Goal: Task Accomplishment & Management: Complete application form

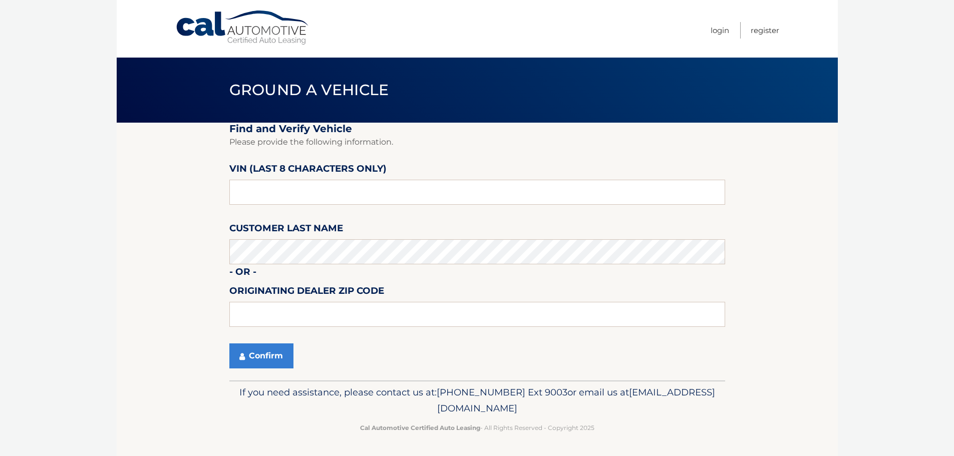
click at [153, 253] on section "Find and Verify Vehicle Please provide the following information. VIN (last 8 c…" at bounding box center [477, 252] width 721 height 258
click at [317, 195] on input "text" at bounding box center [477, 192] width 496 height 25
type input "NM084778"
click at [266, 359] on button "Confirm" at bounding box center [261, 356] width 64 height 25
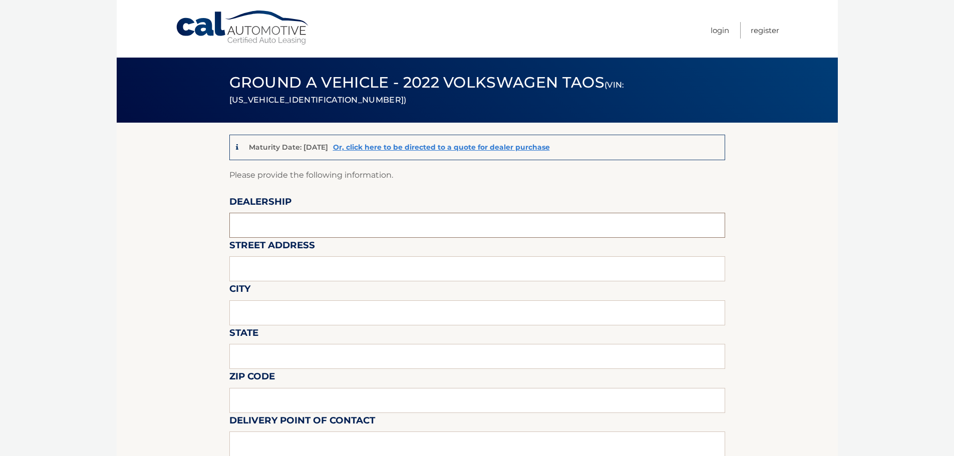
click at [282, 224] on input "text" at bounding box center [477, 225] width 496 height 25
type input "PALMETTO57 VW"
type input "[STREET_ADDRESS]"
type input "[GEOGRAPHIC_DATA]"
type input "FL"
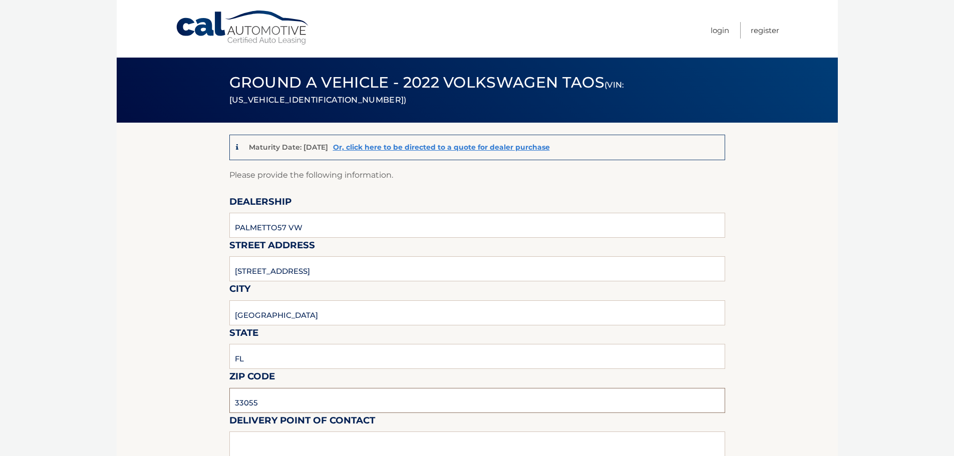
type input "33055"
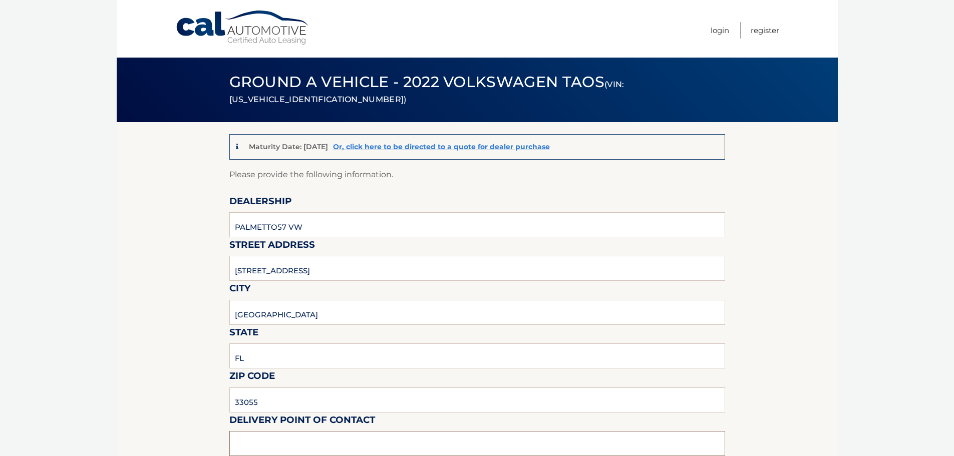
type input "j"
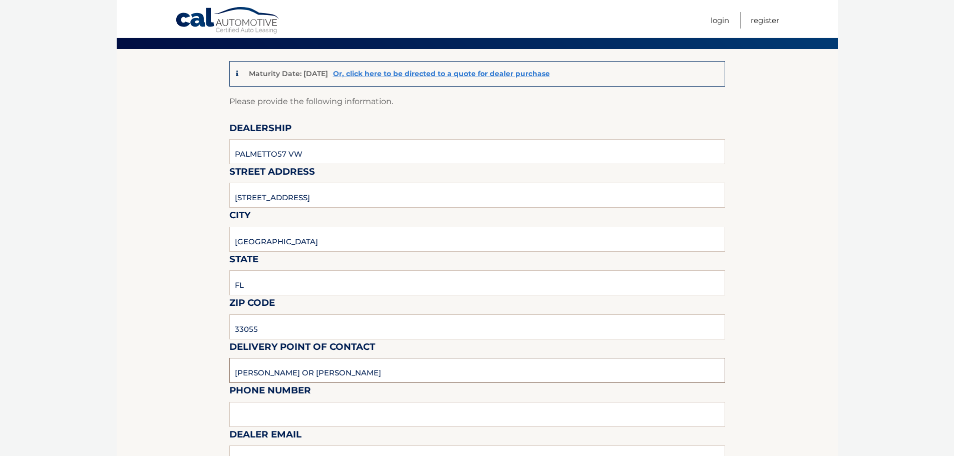
scroll to position [151, 0]
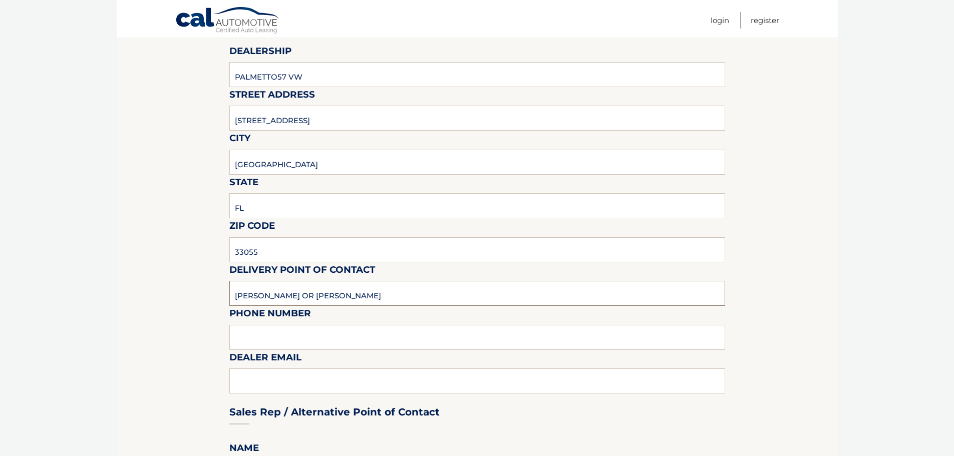
type input "[PERSON_NAME] OR [PERSON_NAME]"
click at [294, 343] on input "text" at bounding box center [477, 337] width 496 height 25
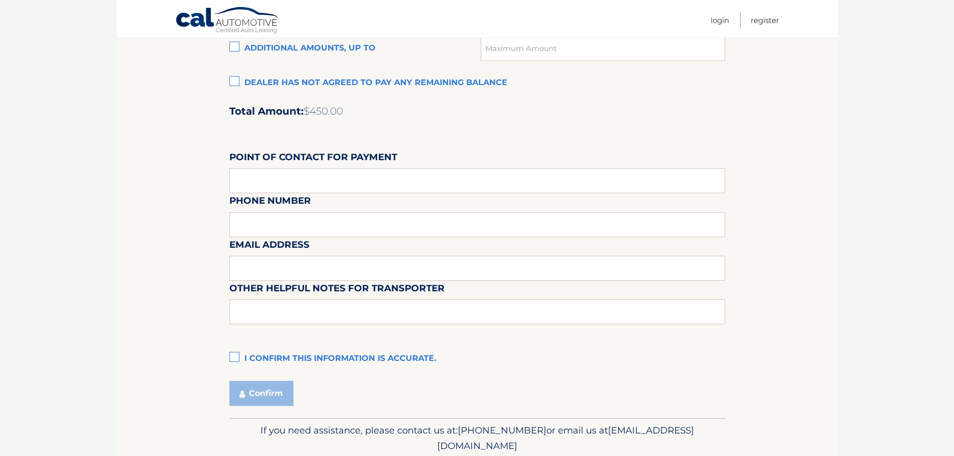
scroll to position [840, 0]
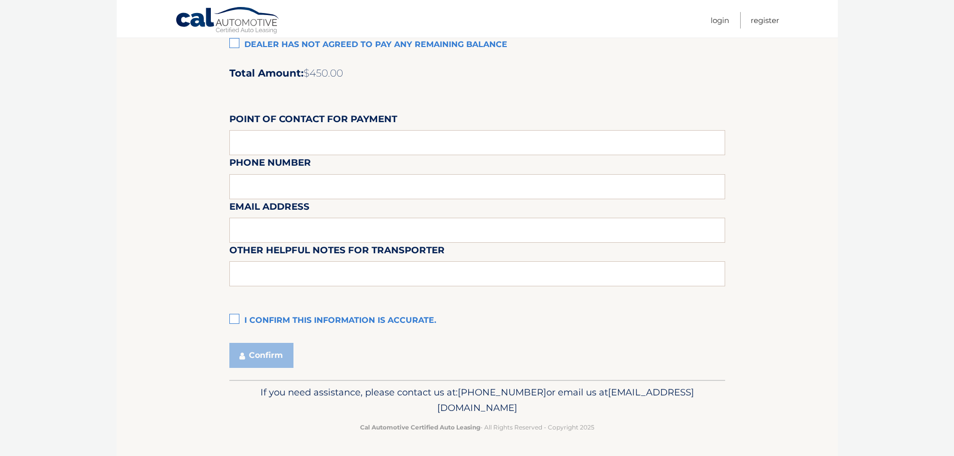
type input "3054748989"
click at [233, 318] on label "I confirm this information is accurate." at bounding box center [477, 321] width 496 height 20
click at [0, 0] on input "I confirm this information is accurate." at bounding box center [0, 0] width 0 height 0
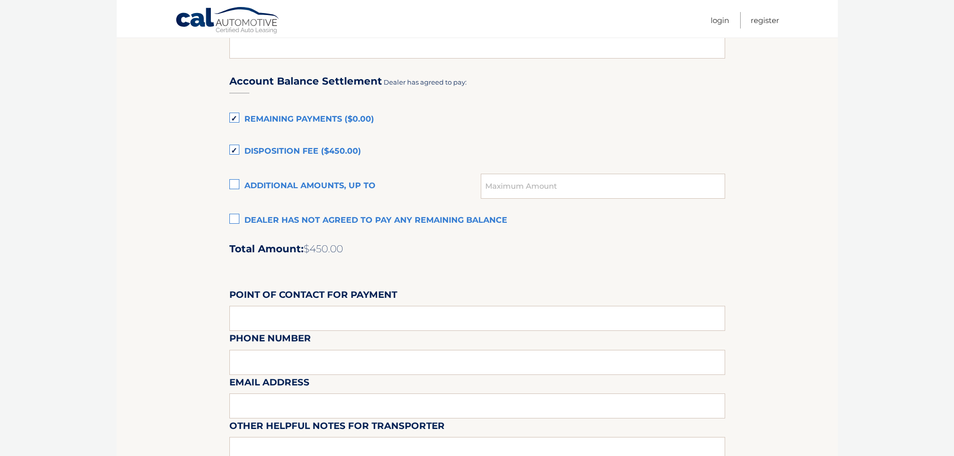
scroll to position [690, 0]
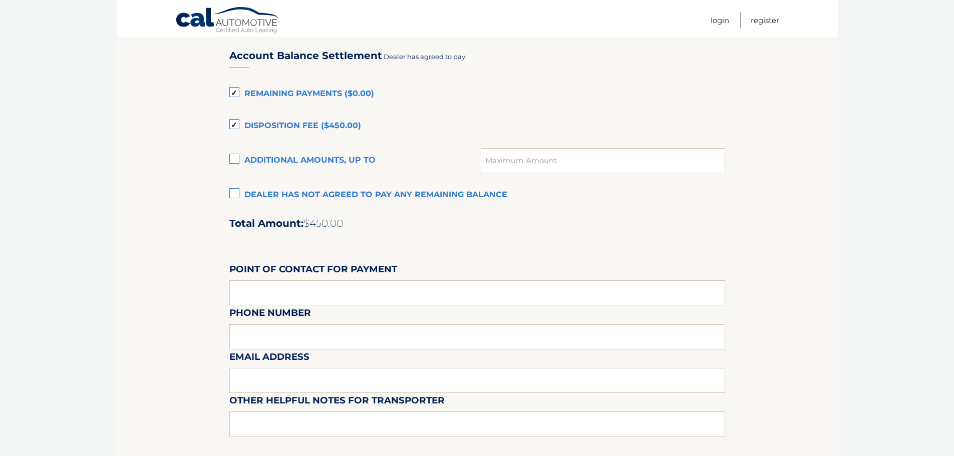
click at [234, 198] on label "Dealer has not agreed to pay any remaining balance" at bounding box center [477, 195] width 496 height 20
click at [0, 0] on input "Dealer has not agreed to pay any remaining balance" at bounding box center [0, 0] width 0 height 0
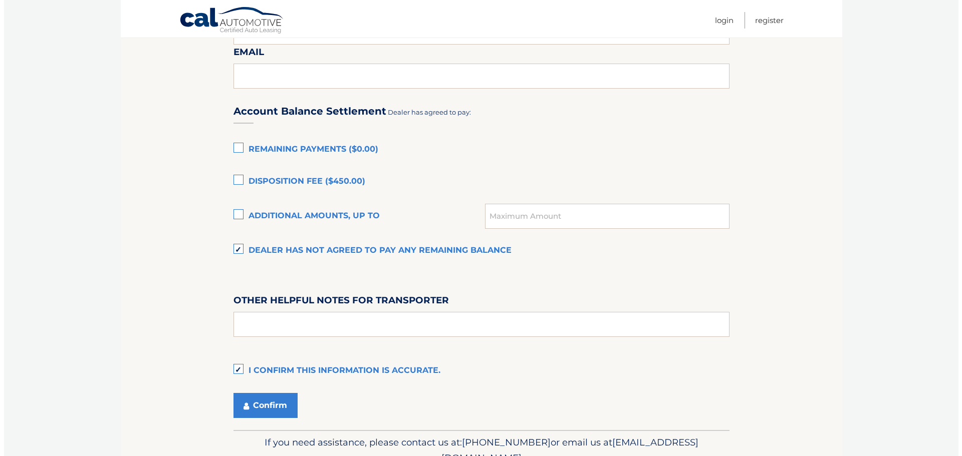
scroll to position [684, 0]
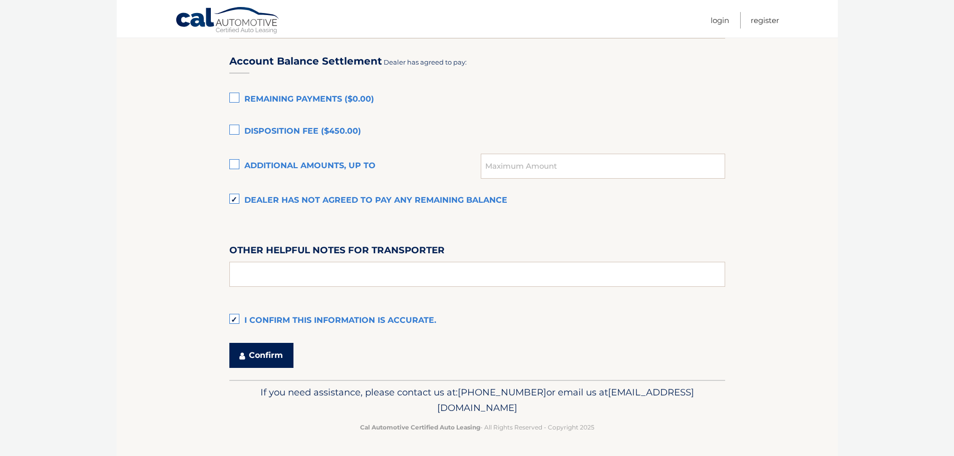
click at [261, 350] on button "Confirm" at bounding box center [261, 355] width 64 height 25
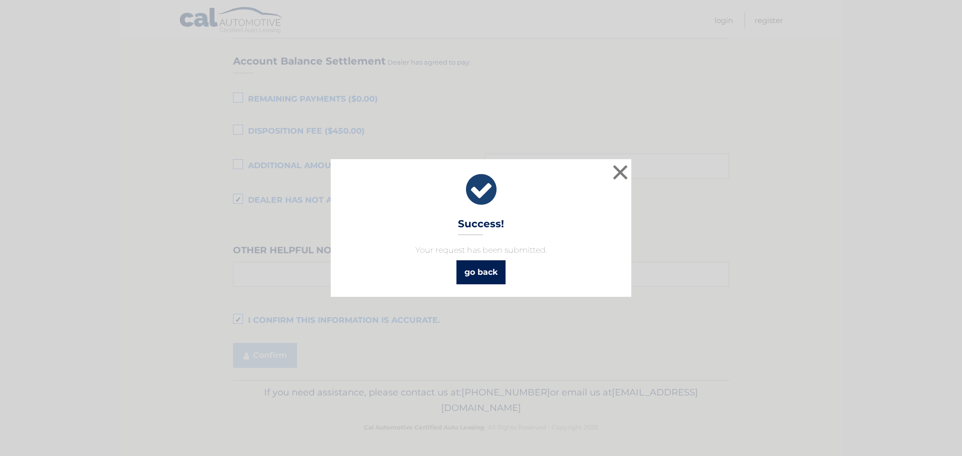
click at [486, 273] on link "go back" at bounding box center [480, 272] width 49 height 24
